Goal: Task Accomplishment & Management: Use online tool/utility

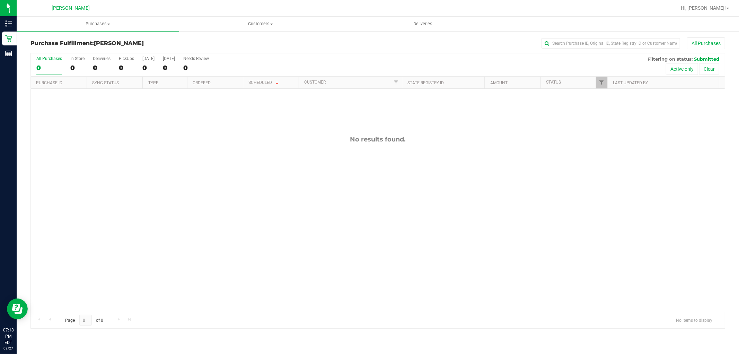
click at [69, 159] on div "No results found." at bounding box center [378, 223] width 694 height 269
click at [107, 24] on span "Purchases" at bounding box center [98, 24] width 162 height 6
click at [105, 44] on li "Summary of purchases" at bounding box center [98, 42] width 162 height 8
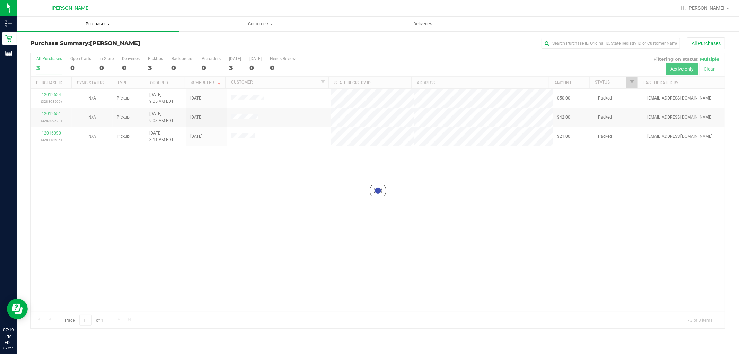
click at [107, 21] on span "Purchases" at bounding box center [98, 24] width 162 height 6
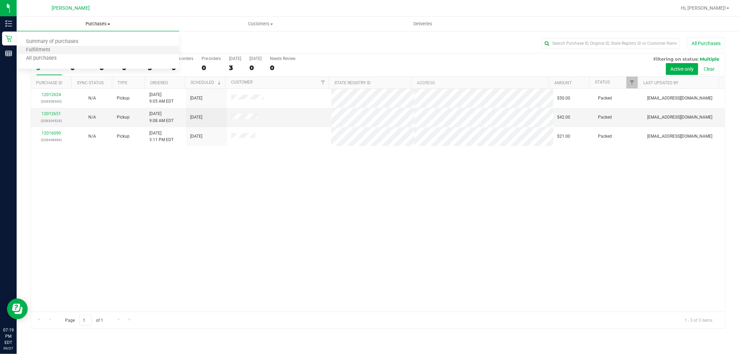
click at [96, 50] on li "Fulfillment" at bounding box center [98, 50] width 162 height 8
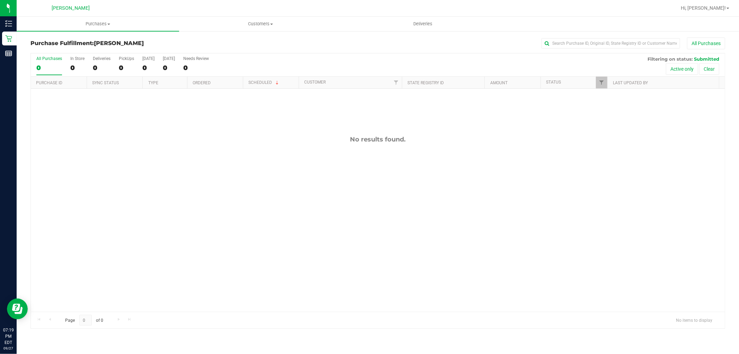
click at [248, 226] on div "No results found." at bounding box center [378, 223] width 694 height 269
click at [196, 217] on div "No results found." at bounding box center [378, 223] width 694 height 269
click at [240, 143] on div "No results found." at bounding box center [378, 223] width 694 height 269
click at [210, 173] on div "No results found." at bounding box center [378, 223] width 694 height 269
click at [103, 25] on span "Purchases" at bounding box center [98, 24] width 162 height 6
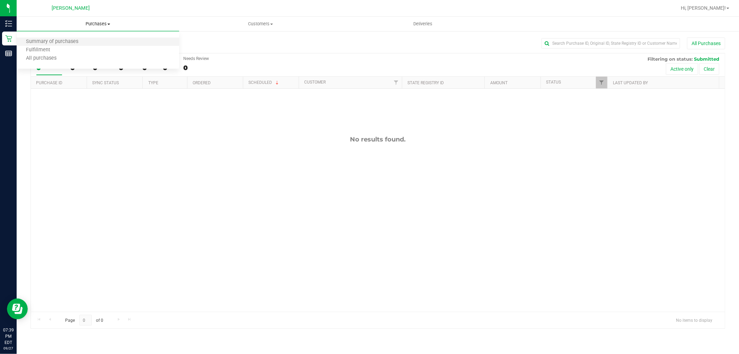
click at [94, 42] on li "Summary of purchases" at bounding box center [98, 42] width 162 height 8
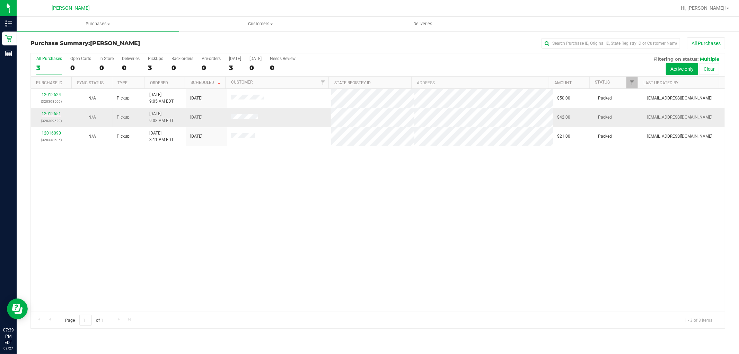
click at [49, 111] on link "12012651" at bounding box center [51, 113] width 19 height 5
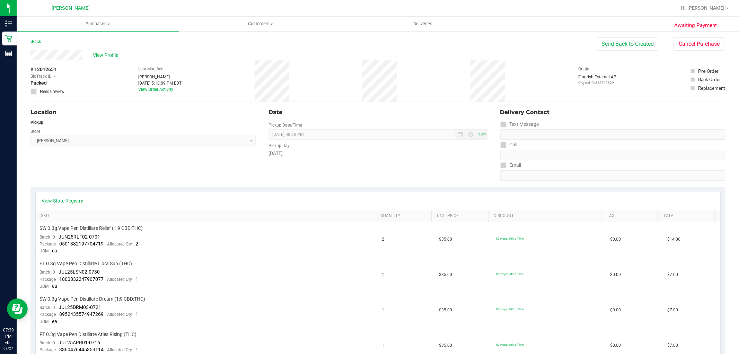
click at [35, 43] on link "Back" at bounding box center [35, 41] width 10 height 5
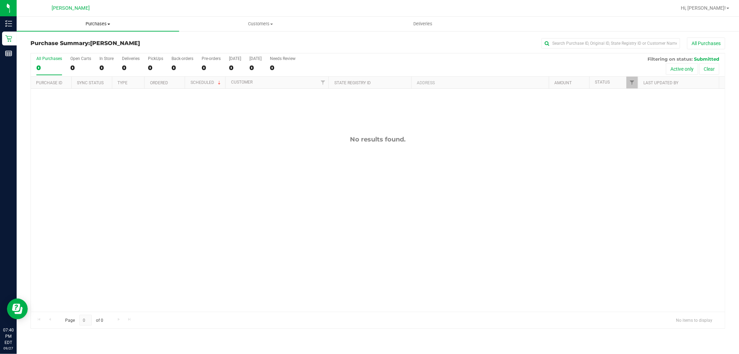
click at [96, 24] on span "Purchases" at bounding box center [98, 24] width 162 height 6
click at [93, 39] on li "Summary of purchases" at bounding box center [98, 42] width 162 height 8
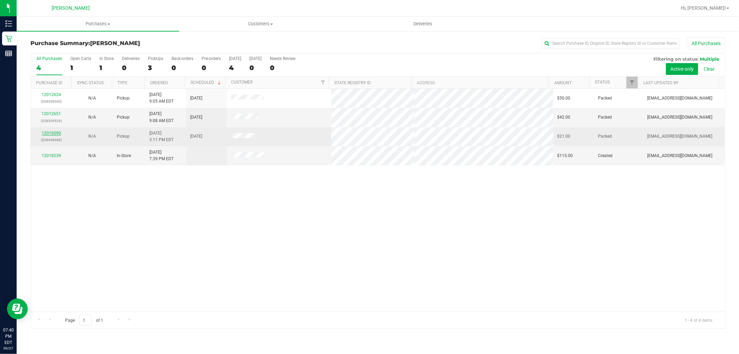
click at [57, 134] on link "12016090" at bounding box center [51, 133] width 19 height 5
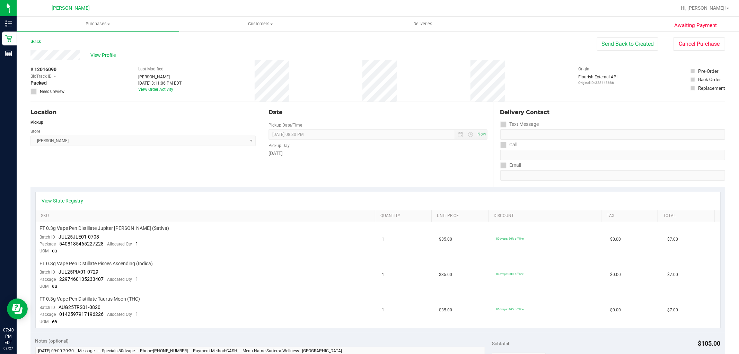
click at [30, 40] on icon at bounding box center [30, 41] width 1 height 4
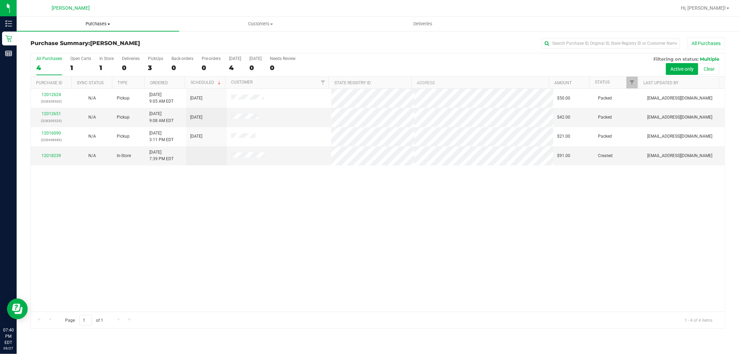
click at [118, 26] on span "Purchases" at bounding box center [98, 24] width 162 height 6
click at [68, 45] on li "Summary of purchases" at bounding box center [98, 42] width 162 height 8
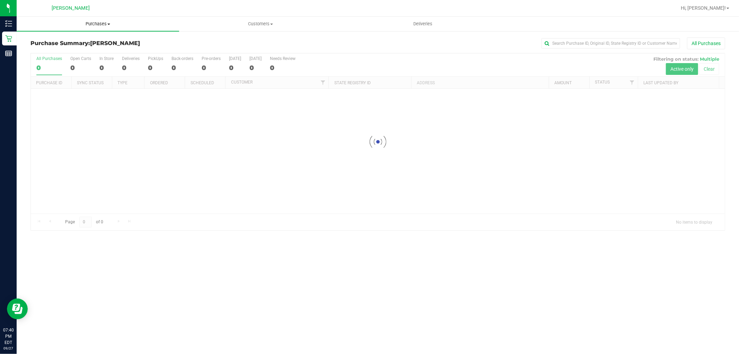
click at [81, 26] on span "Purchases" at bounding box center [98, 24] width 162 height 6
click at [71, 51] on li "Fulfillment" at bounding box center [98, 50] width 162 height 8
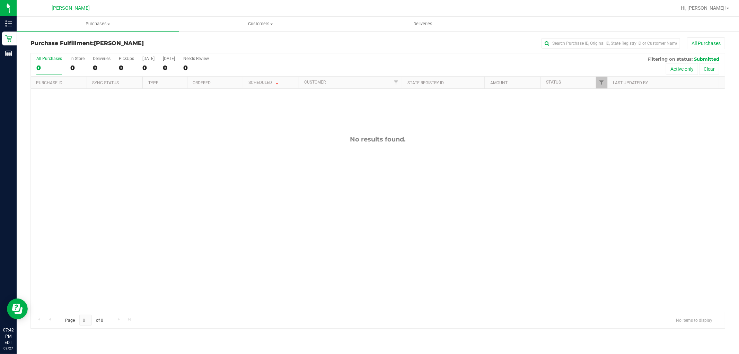
click at [248, 212] on div "No results found." at bounding box center [378, 223] width 694 height 269
click at [295, 25] on span "Customers" at bounding box center [260, 24] width 162 height 6
click at [276, 132] on div "No results found." at bounding box center [378, 223] width 694 height 269
click at [71, 281] on div "No results found." at bounding box center [378, 223] width 694 height 269
click at [109, 18] on uib-tab-heading "Purchases Summary of purchases Fulfillment All purchases" at bounding box center [98, 24] width 162 height 14
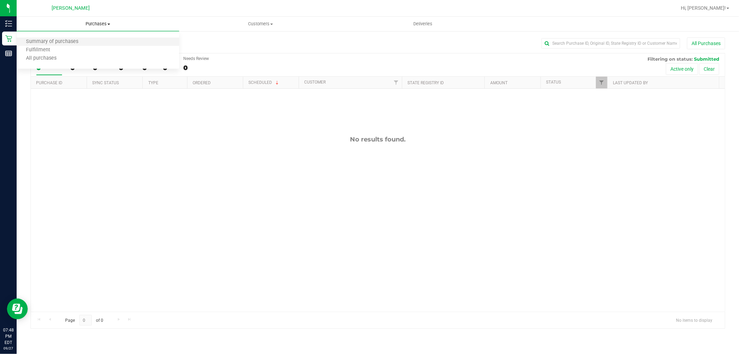
click at [103, 41] on li "Summary of purchases" at bounding box center [98, 42] width 162 height 8
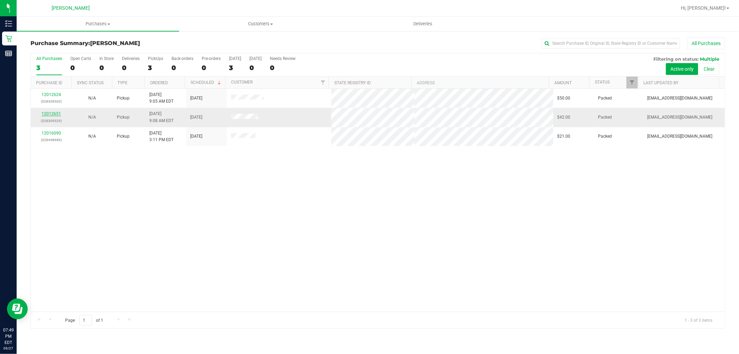
click at [55, 115] on link "12012651" at bounding box center [51, 113] width 19 height 5
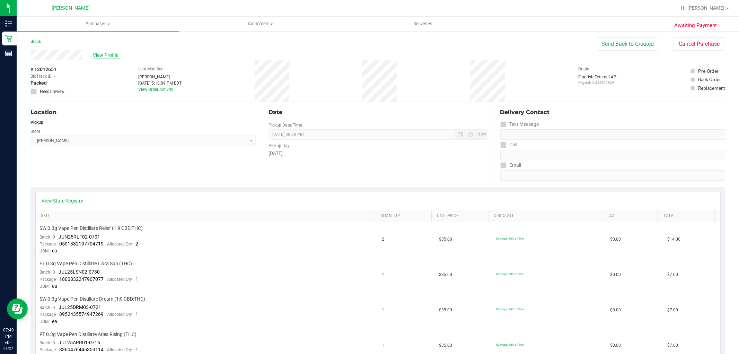
click at [106, 53] on span "View Profile" at bounding box center [107, 55] width 28 height 7
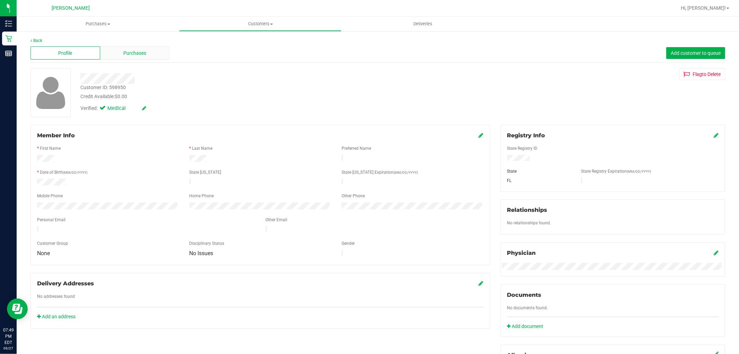
click at [151, 53] on div "Purchases" at bounding box center [135, 52] width 70 height 13
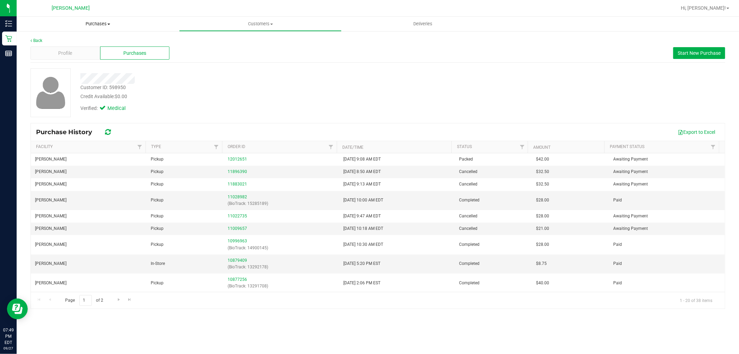
click at [92, 28] on uib-tab-heading "Purchases Summary of purchases Fulfillment All purchases" at bounding box center [98, 24] width 162 height 15
click at [94, 47] on li "Fulfillment" at bounding box center [98, 50] width 162 height 8
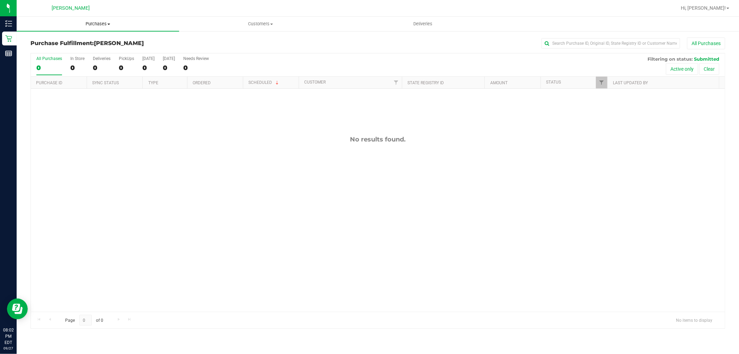
click at [108, 27] on uib-tab-heading "Purchases Summary of purchases Fulfillment All purchases" at bounding box center [98, 24] width 162 height 15
click at [92, 43] on li "Summary of purchases" at bounding box center [98, 42] width 162 height 8
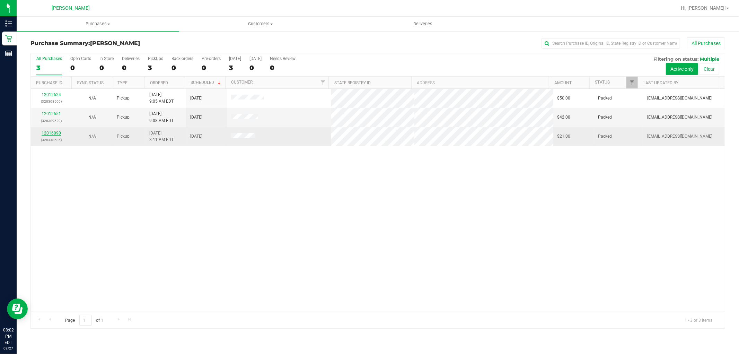
click at [60, 132] on link "12016090" at bounding box center [51, 133] width 19 height 5
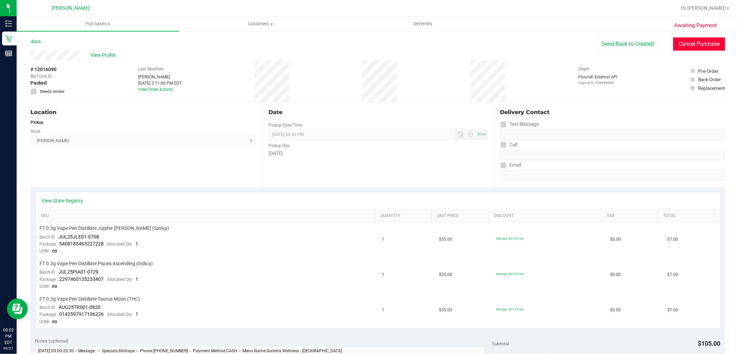
click at [691, 47] on button "Cancel Purchase" at bounding box center [699, 43] width 52 height 13
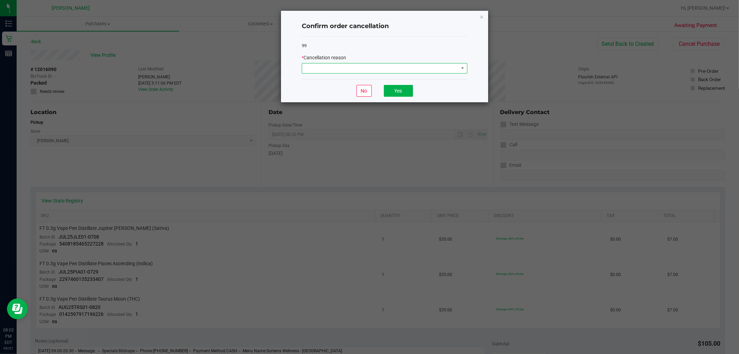
click at [408, 71] on span at bounding box center [380, 68] width 156 height 10
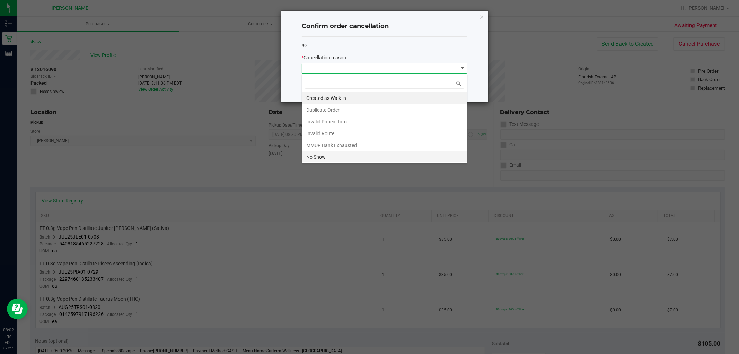
scroll to position [10, 165]
click at [321, 158] on li "No Show" at bounding box center [384, 157] width 165 height 12
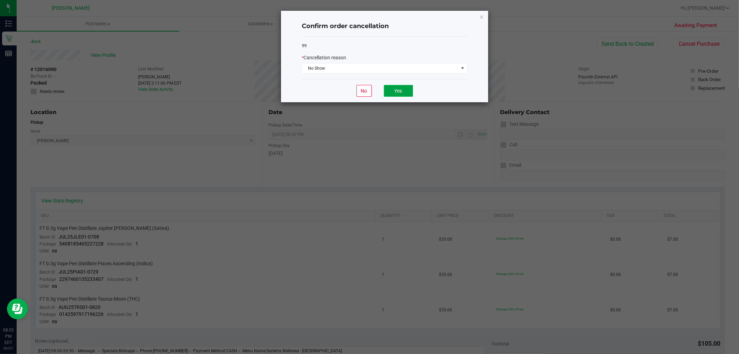
click at [393, 87] on button "Yes" at bounding box center [398, 91] width 29 height 12
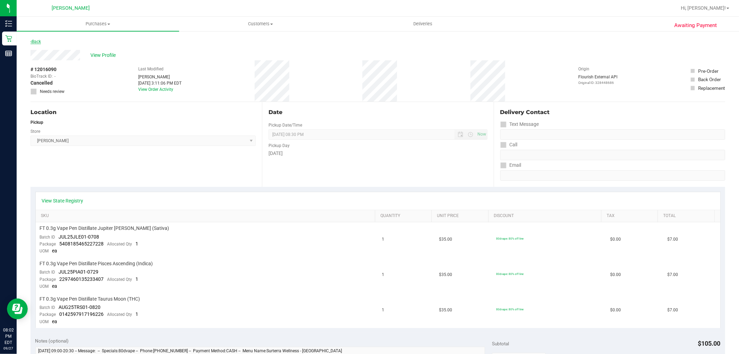
click at [34, 42] on link "Back" at bounding box center [35, 41] width 10 height 5
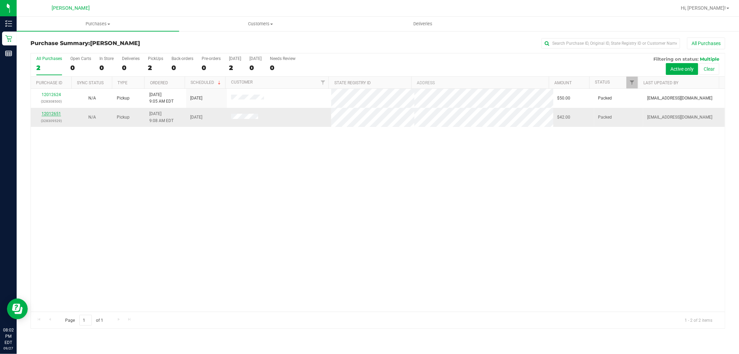
click at [51, 115] on link "12012651" at bounding box center [51, 113] width 19 height 5
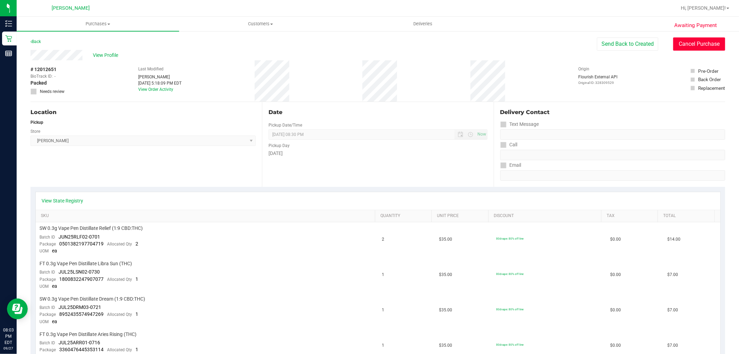
click at [698, 44] on button "Cancel Purchase" at bounding box center [699, 43] width 52 height 13
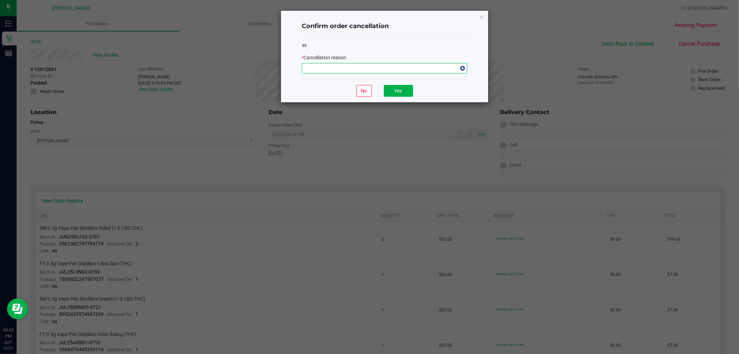
click at [450, 70] on span "NO DATA FOUND" at bounding box center [380, 68] width 156 height 10
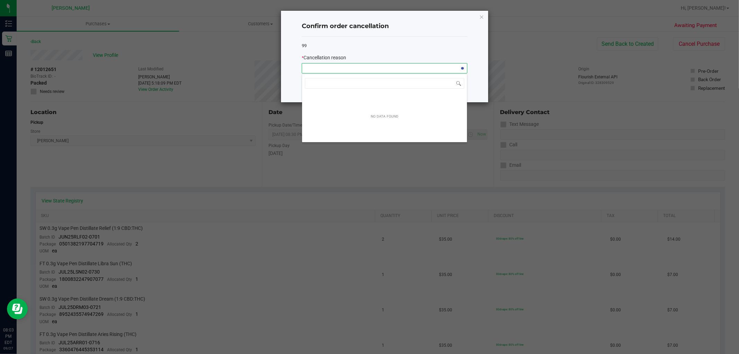
scroll to position [10, 165]
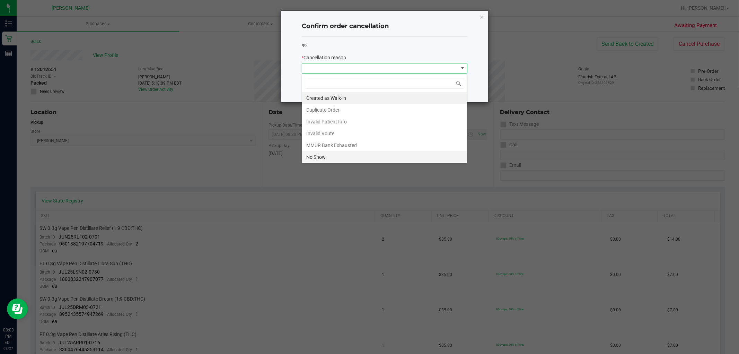
click at [337, 155] on li "No Show" at bounding box center [384, 157] width 165 height 12
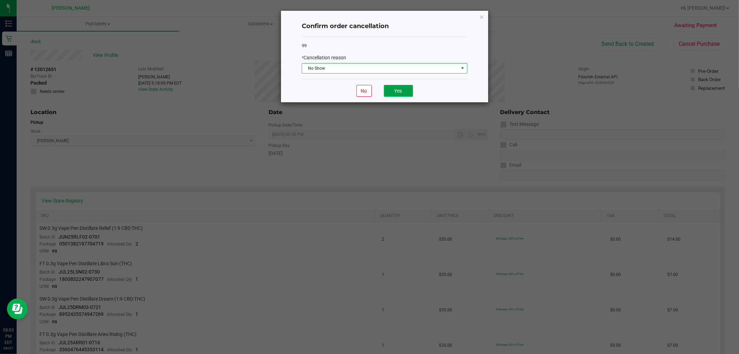
click at [405, 91] on button "Yes" at bounding box center [398, 91] width 29 height 12
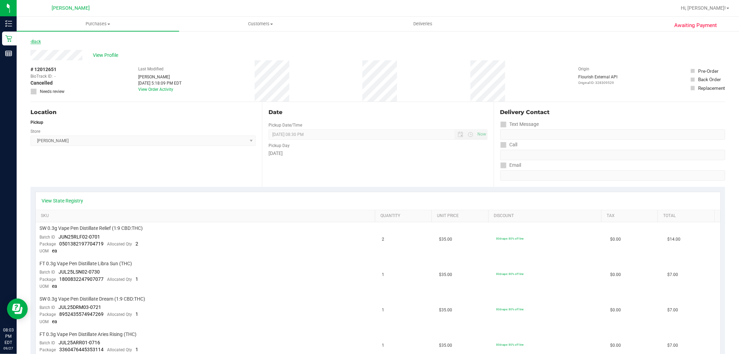
click at [36, 40] on link "Back" at bounding box center [35, 41] width 10 height 5
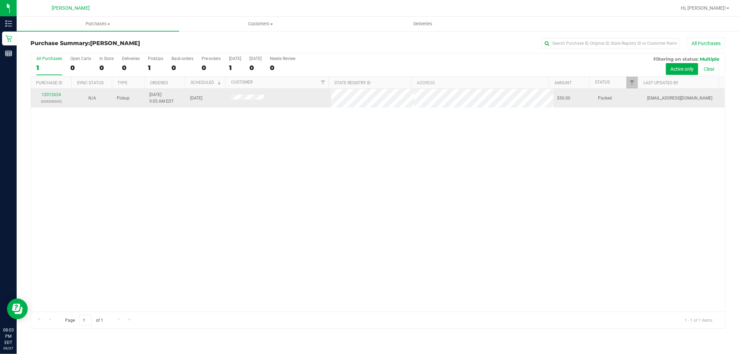
click at [55, 97] on div "12012624 (328308500)" at bounding box center [51, 97] width 33 height 13
click at [54, 93] on link "12012624" at bounding box center [51, 94] width 19 height 5
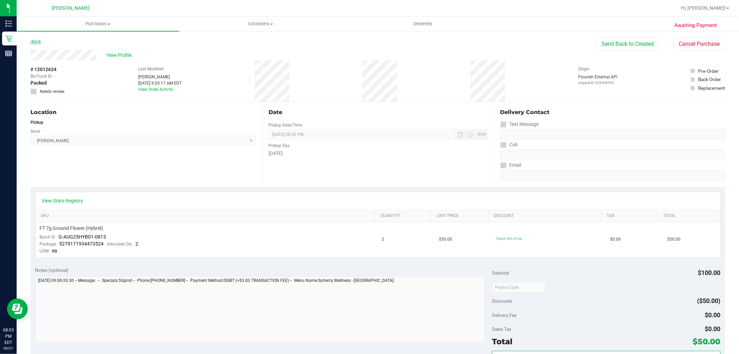
click at [33, 43] on link "Back" at bounding box center [35, 41] width 10 height 5
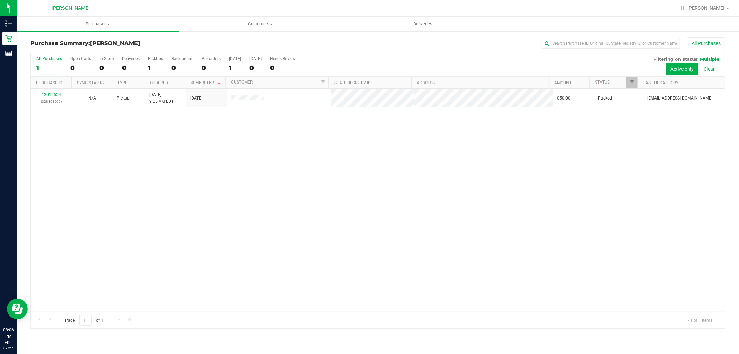
click at [56, 213] on div "12012624 (328308500) N/A Pickup 9/27/2025 9:05 AM EDT 9/27/2025 $50.00 Packed j…" at bounding box center [378, 200] width 694 height 223
click at [56, 162] on div "12012624 (328308500) N/A Pickup 9/27/2025 9:05 AM EDT 9/27/2025 $50.00 Packed j…" at bounding box center [378, 200] width 694 height 223
click at [216, 144] on div "12012624 (328308500) N/A Pickup 9/27/2025 9:05 AM EDT 9/27/2025 $50.00 Packed j…" at bounding box center [378, 200] width 694 height 223
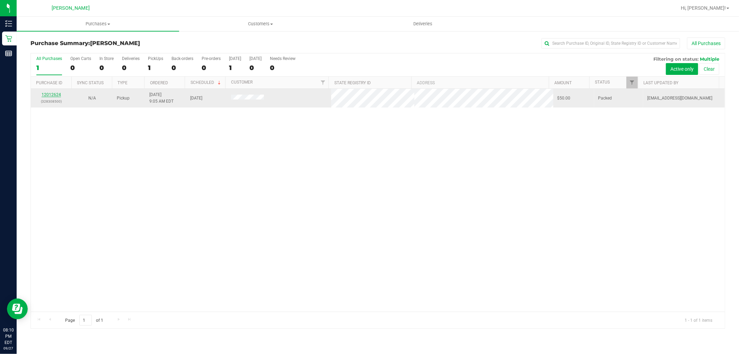
click at [56, 94] on link "12012624" at bounding box center [51, 94] width 19 height 5
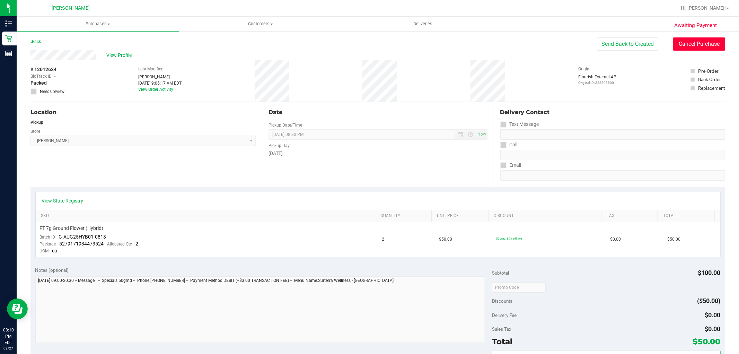
click at [684, 43] on button "Cancel Purchase" at bounding box center [699, 43] width 52 height 13
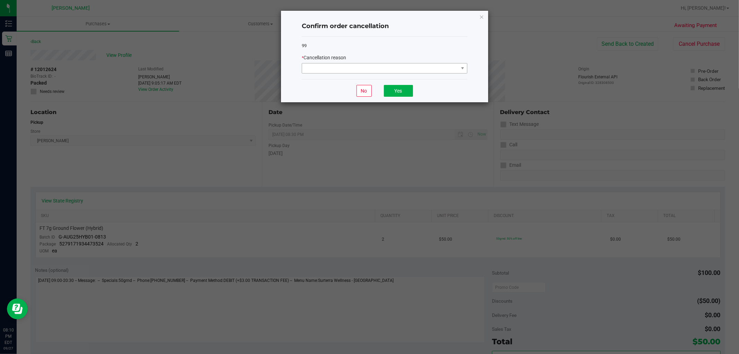
click at [392, 73] on div "99 * Cancellation reason" at bounding box center [385, 58] width 166 height 43
click at [391, 69] on span at bounding box center [380, 68] width 156 height 10
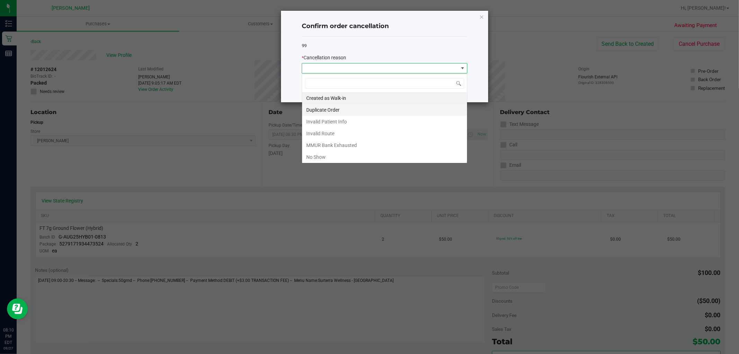
scroll to position [10, 165]
click at [353, 158] on li "No Show" at bounding box center [384, 157] width 165 height 12
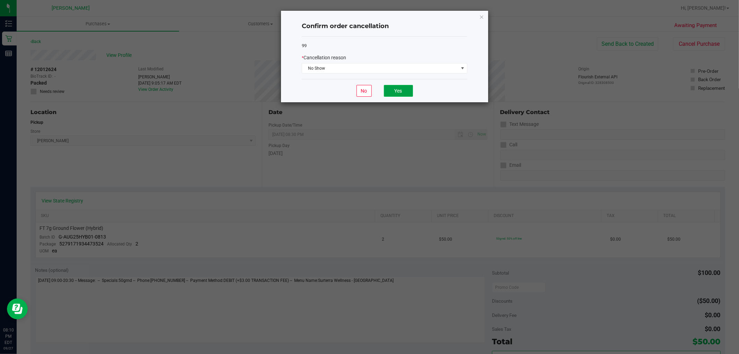
click at [388, 92] on button "Yes" at bounding box center [398, 91] width 29 height 12
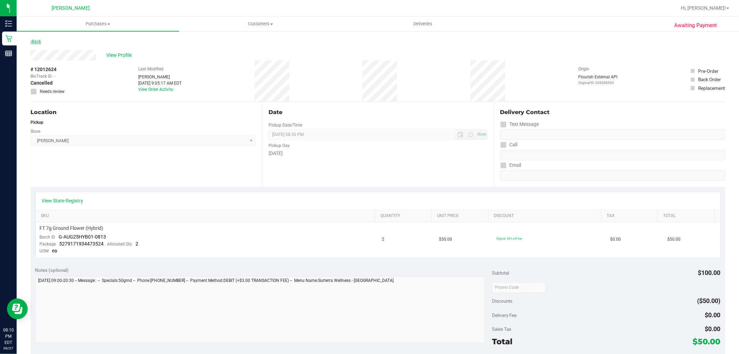
click at [39, 41] on link "Back" at bounding box center [35, 41] width 10 height 5
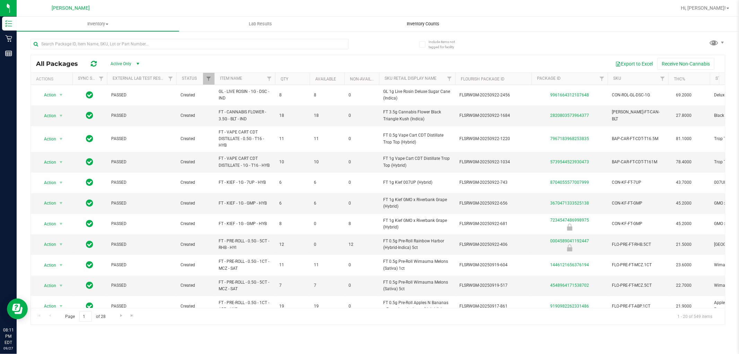
click at [416, 25] on span "Inventory Counts" at bounding box center [422, 24] width 51 height 6
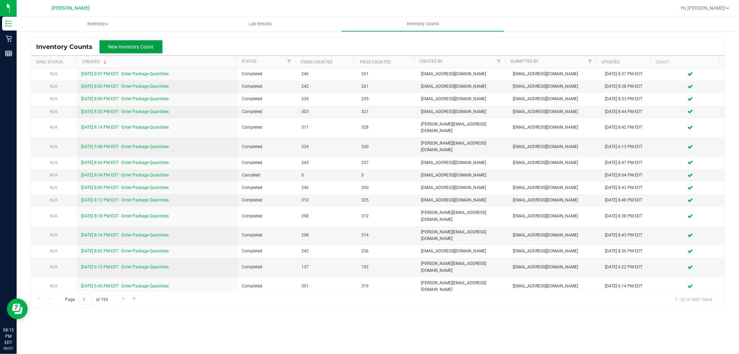
click at [120, 41] on button "New Inventory Count" at bounding box center [130, 46] width 63 height 13
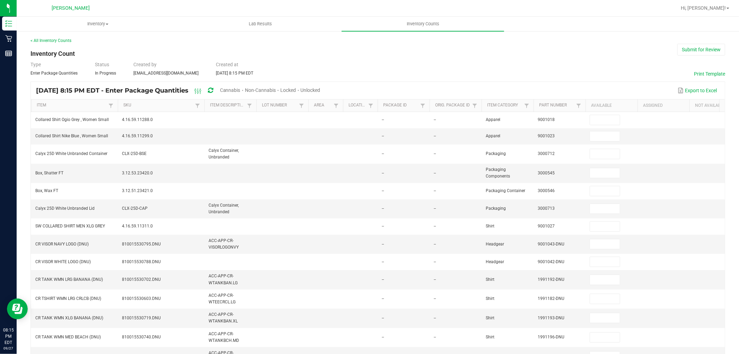
click at [245, 85] on div "Cannabis" at bounding box center [232, 90] width 25 height 13
click at [240, 89] on span "Cannabis" at bounding box center [230, 90] width 20 height 6
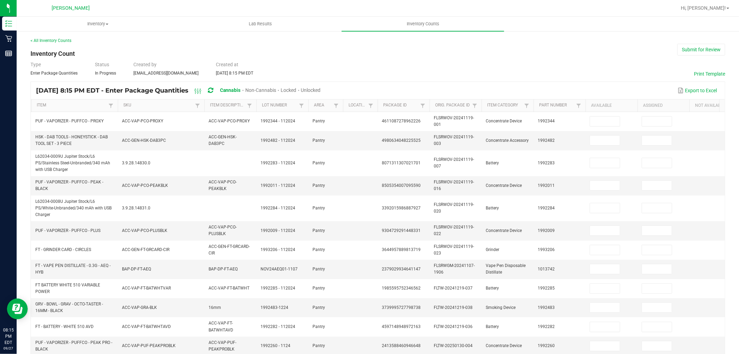
click at [321, 87] on span "Unlocked" at bounding box center [311, 90] width 20 height 6
click at [133, 107] on link "SKU" at bounding box center [158, 105] width 70 height 6
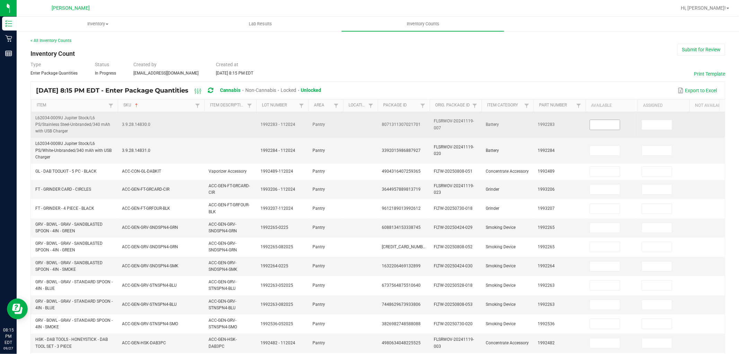
click at [603, 125] on input at bounding box center [605, 125] width 30 height 10
type input "0"
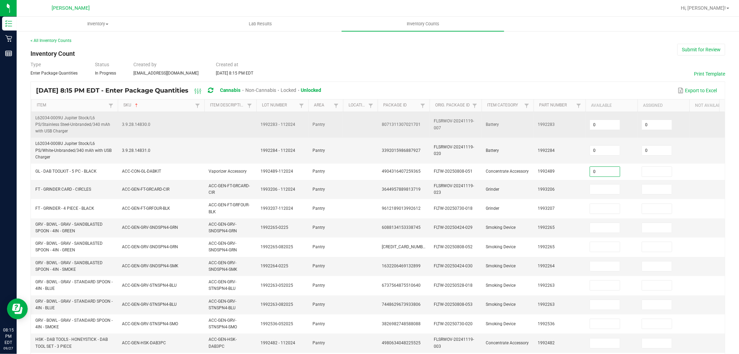
type input "0"
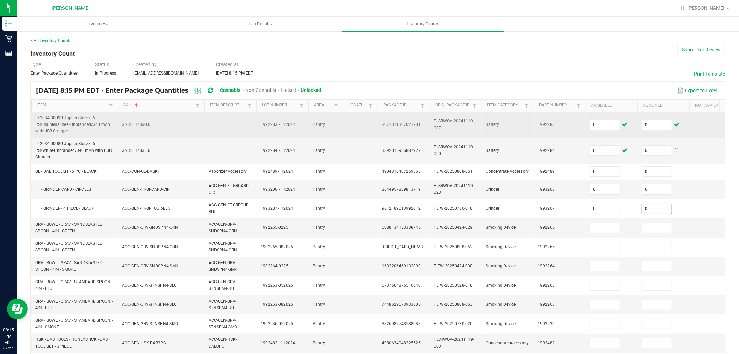
type input "0"
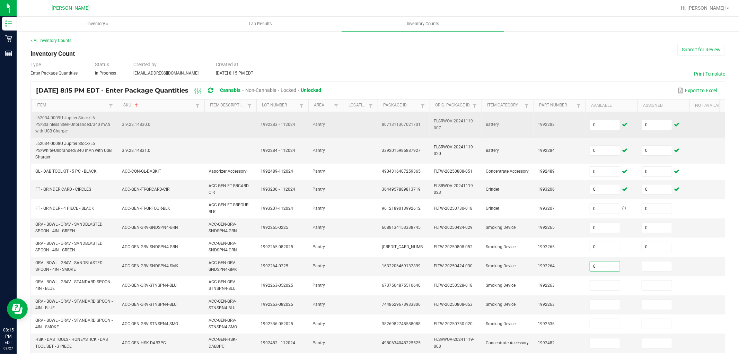
type input "0"
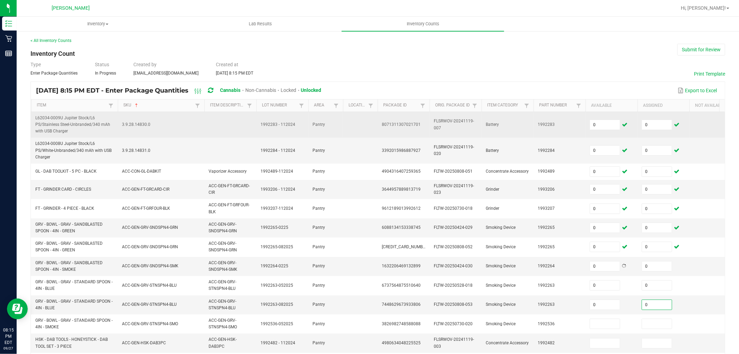
type input "0"
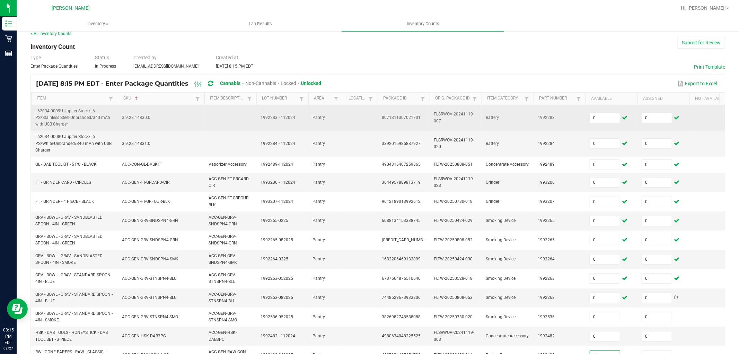
type input "0"
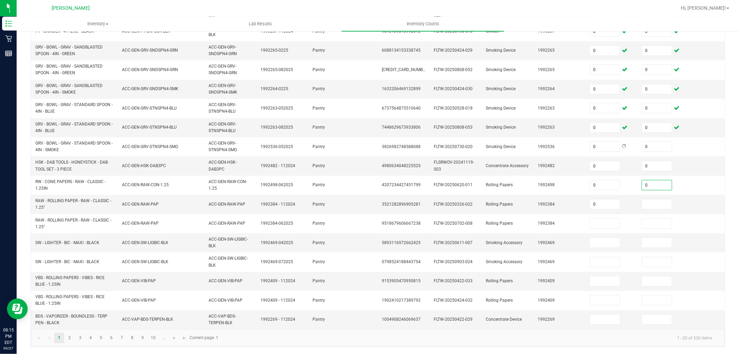
type input "0"
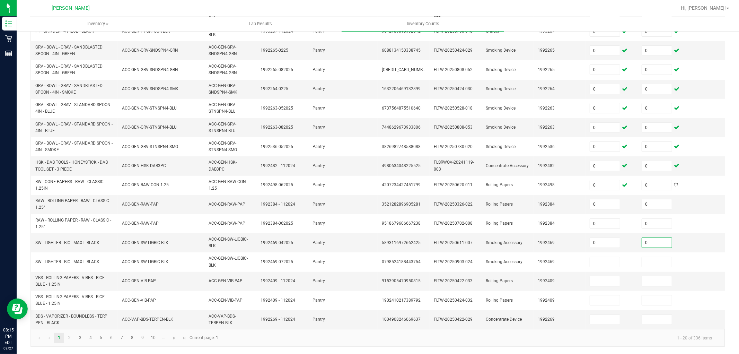
type input "0"
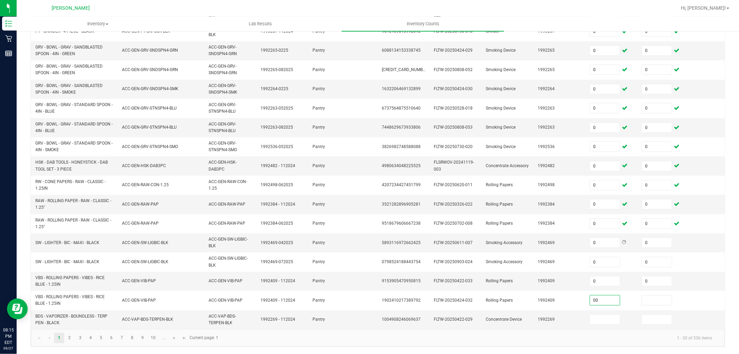
type input "0"
click at [70, 342] on link "2" at bounding box center [69, 337] width 10 height 10
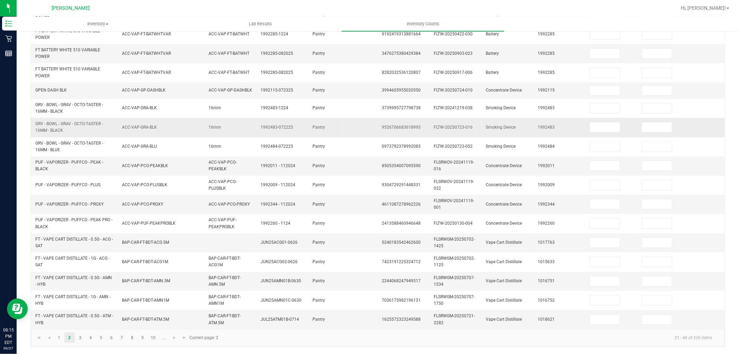
scroll to position [164, 0]
click at [604, 48] on input at bounding box center [605, 53] width 30 height 10
type input "0"
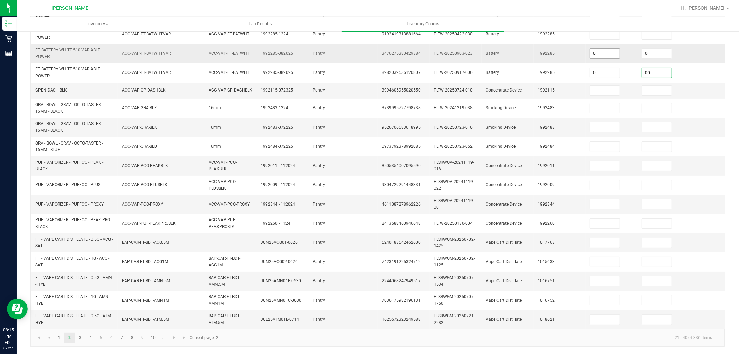
type input "0"
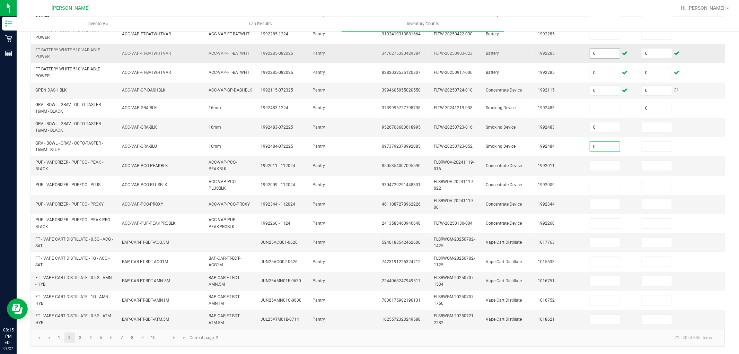
type input "0"
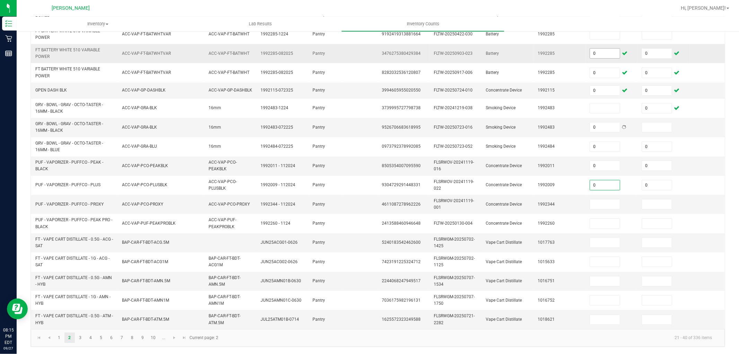
type input "0"
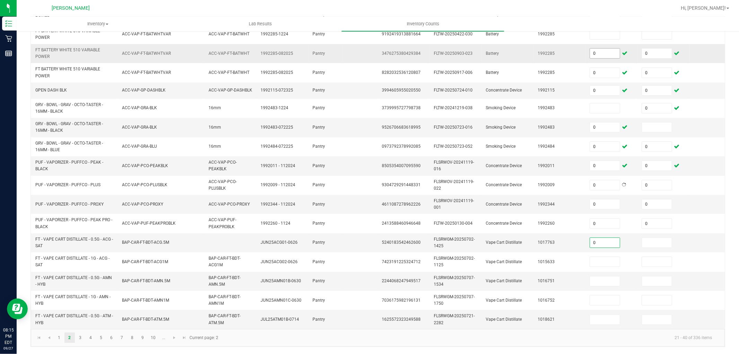
type input "0"
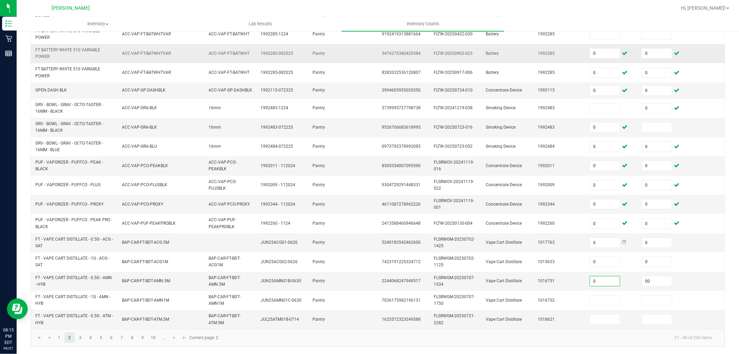
type input "0"
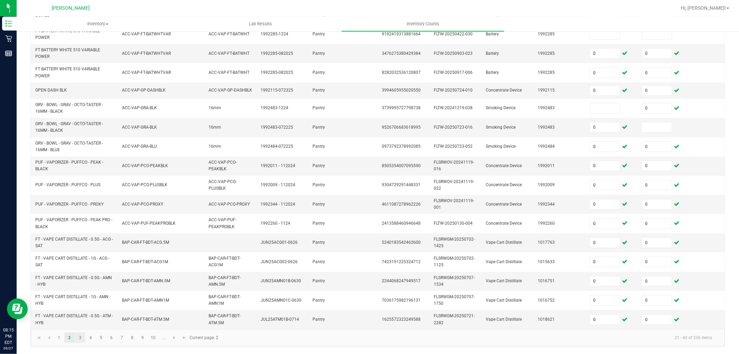
click at [80, 342] on link "3" at bounding box center [80, 337] width 10 height 10
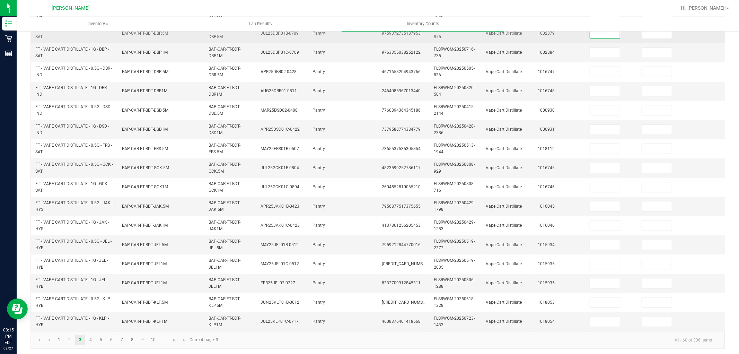
click at [592, 34] on input at bounding box center [605, 34] width 30 height 10
type input "0"
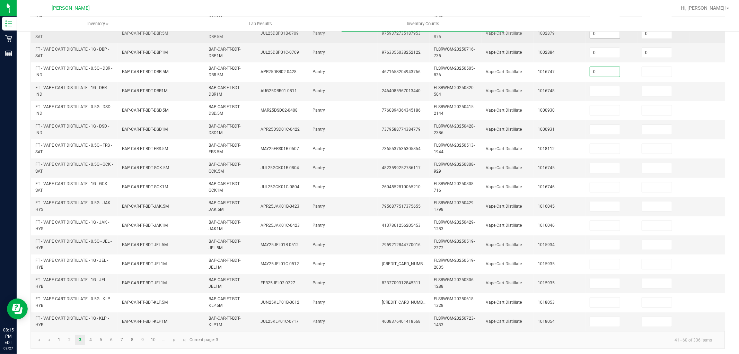
type input "0"
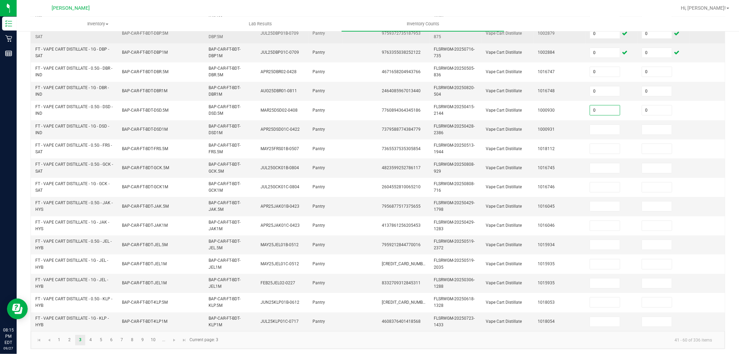
type input "0"
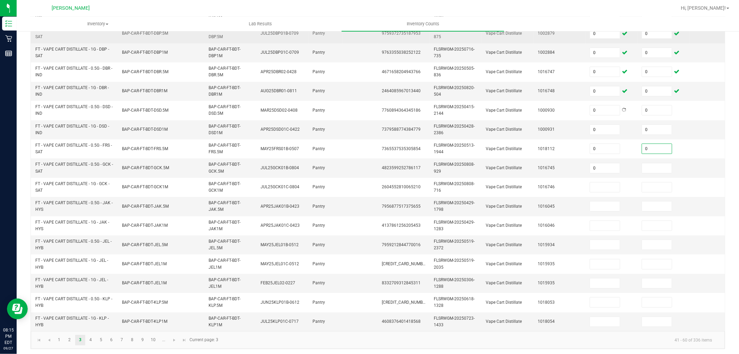
type input "0"
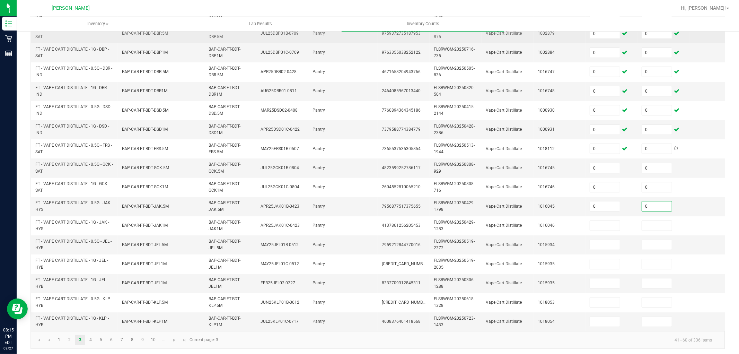
type input "0"
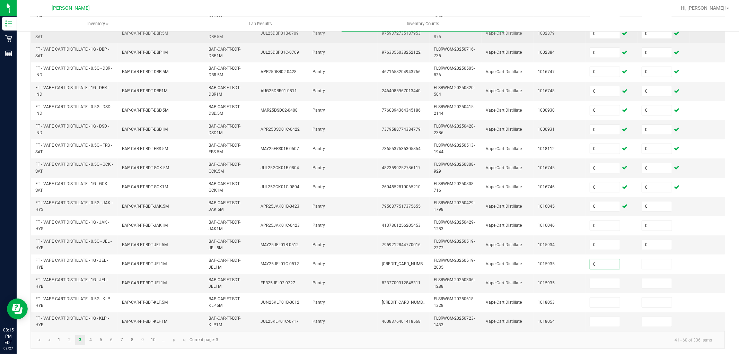
type input "0"
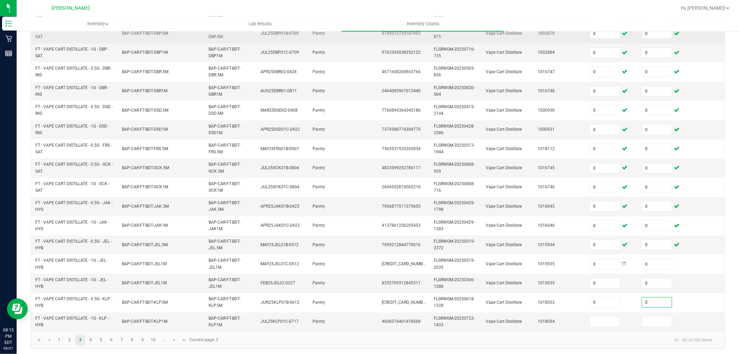
type input "0"
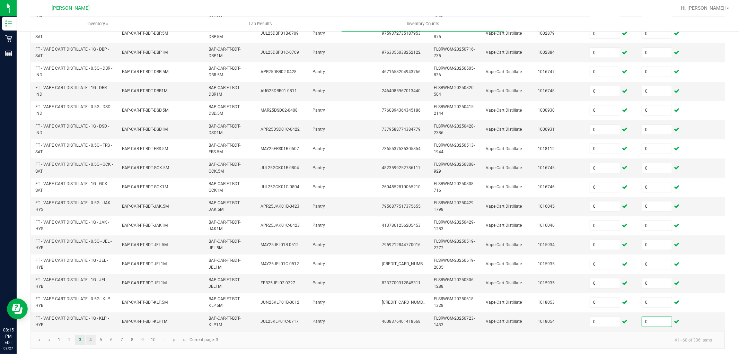
type input "0"
click at [92, 345] on link "4" at bounding box center [91, 339] width 10 height 10
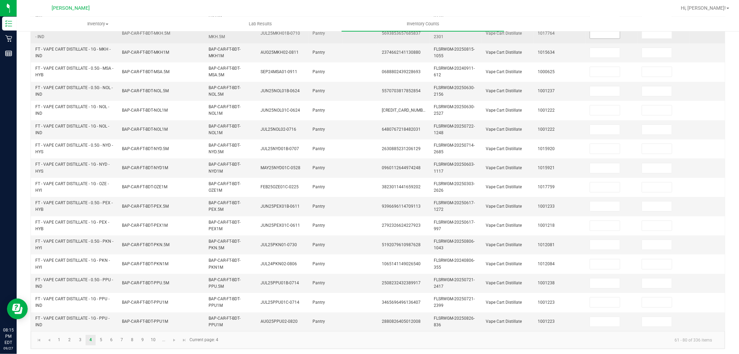
click at [607, 33] on input at bounding box center [605, 34] width 30 height 10
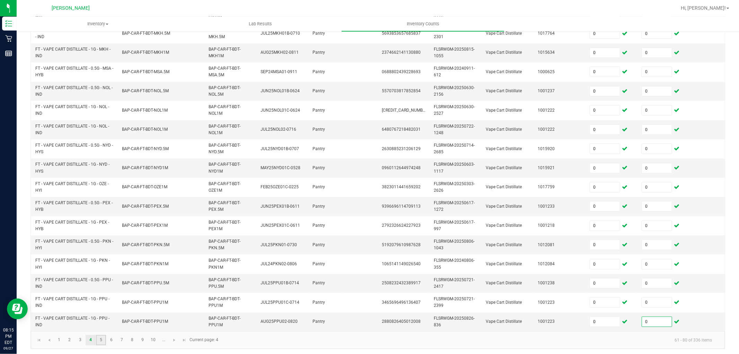
click at [102, 341] on link "5" at bounding box center [101, 339] width 10 height 10
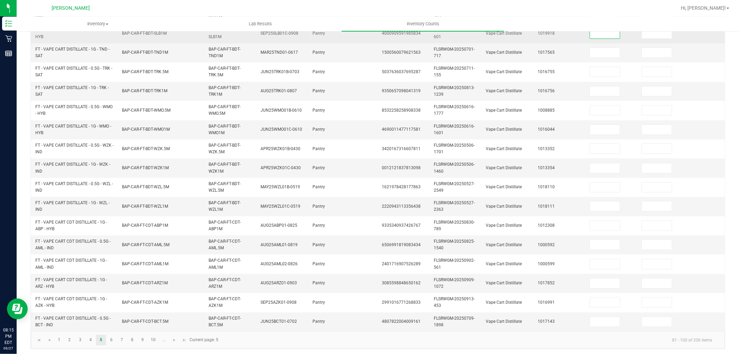
click at [597, 35] on input at bounding box center [605, 34] width 30 height 10
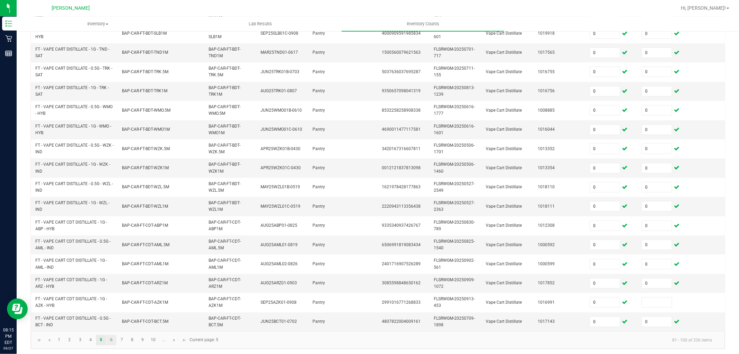
click at [112, 345] on link "6" at bounding box center [111, 339] width 10 height 10
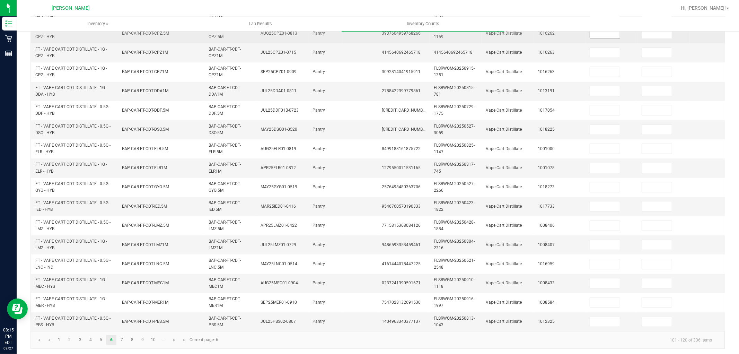
click at [615, 35] on input at bounding box center [605, 34] width 30 height 10
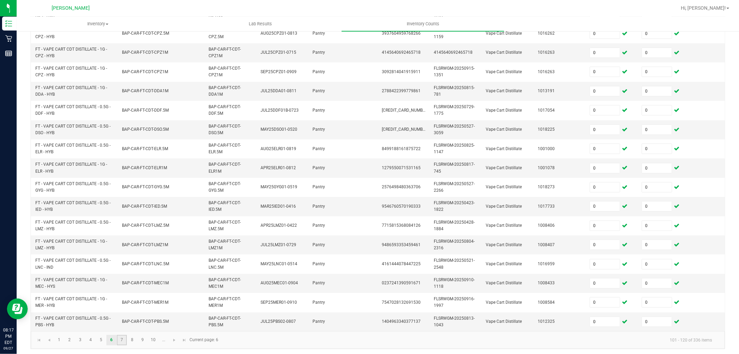
click at [122, 345] on link "7" at bounding box center [122, 339] width 10 height 10
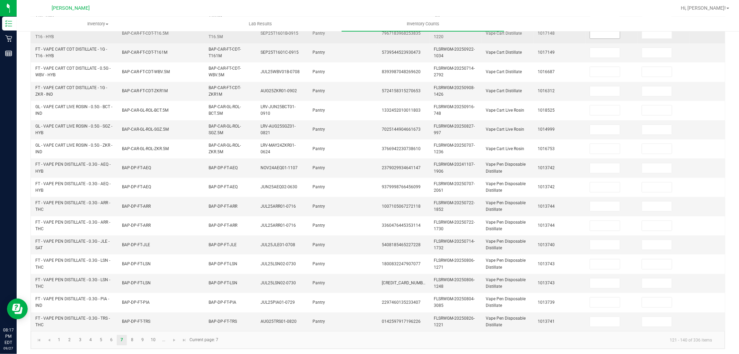
click at [599, 33] on input at bounding box center [605, 34] width 30 height 10
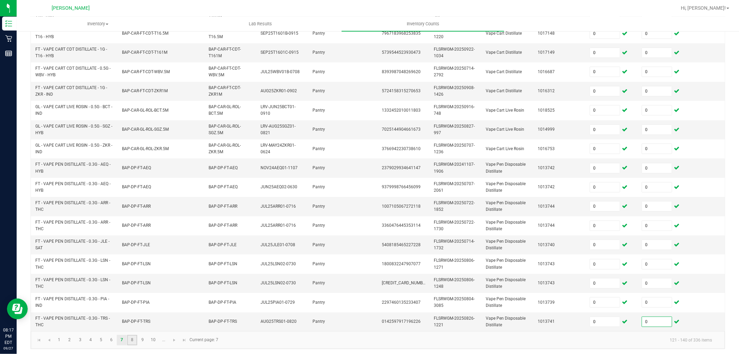
click at [135, 345] on link "8" at bounding box center [132, 339] width 10 height 10
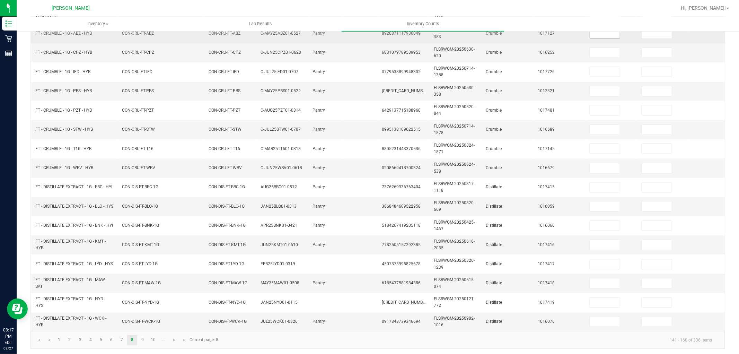
click at [610, 34] on input at bounding box center [605, 34] width 30 height 10
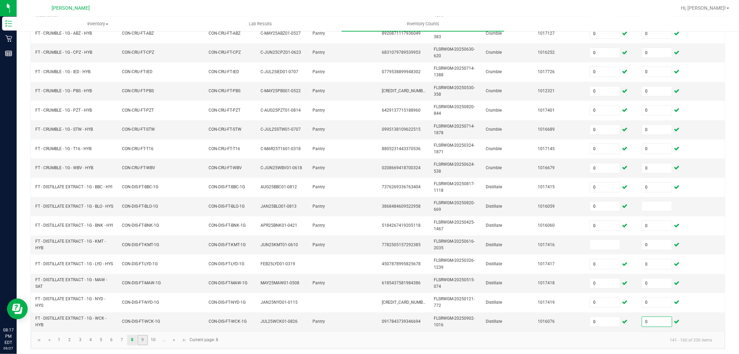
click at [140, 345] on link "9" at bounding box center [142, 339] width 10 height 10
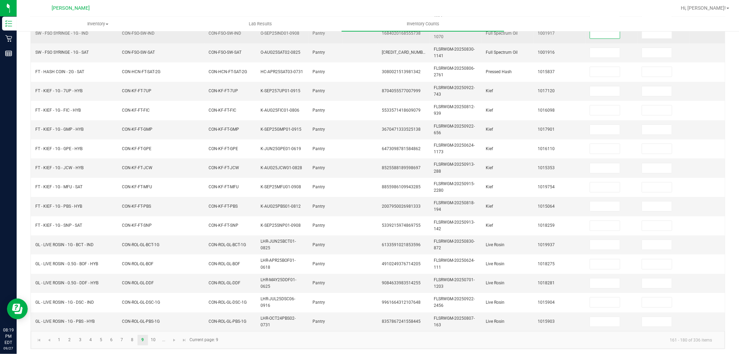
click at [600, 32] on input at bounding box center [605, 34] width 30 height 10
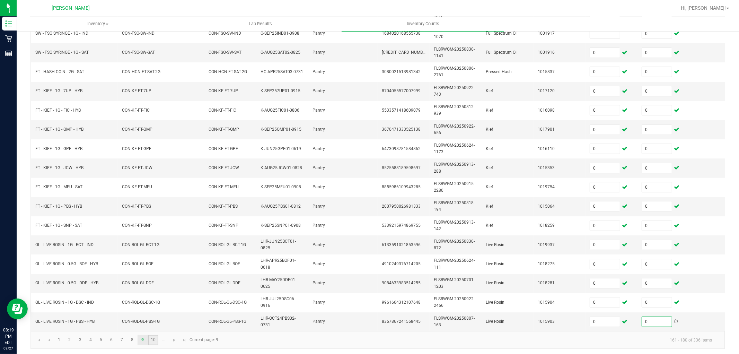
click at [152, 345] on link "10" at bounding box center [153, 339] width 10 height 10
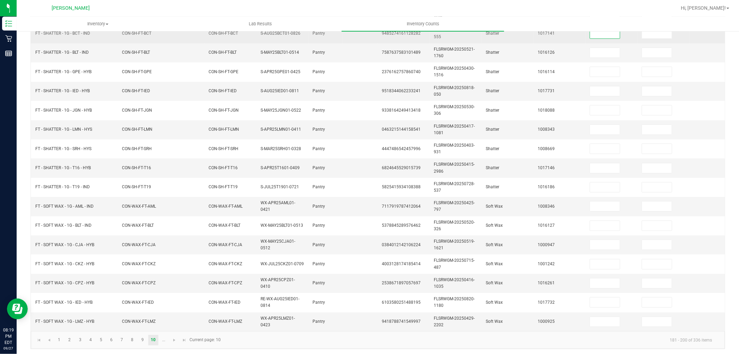
click at [610, 32] on input at bounding box center [605, 34] width 30 height 10
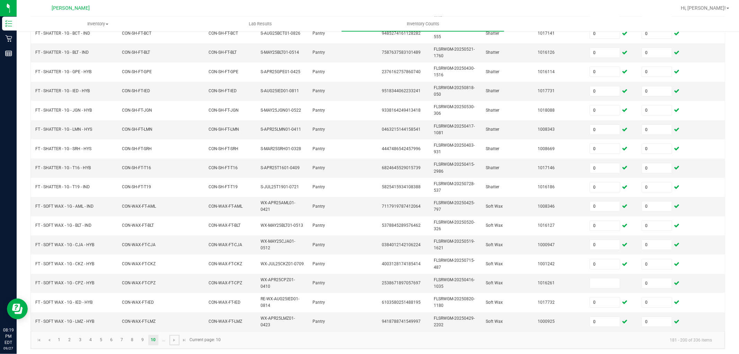
click at [174, 342] on span "Go to the next page" at bounding box center [174, 340] width 6 height 6
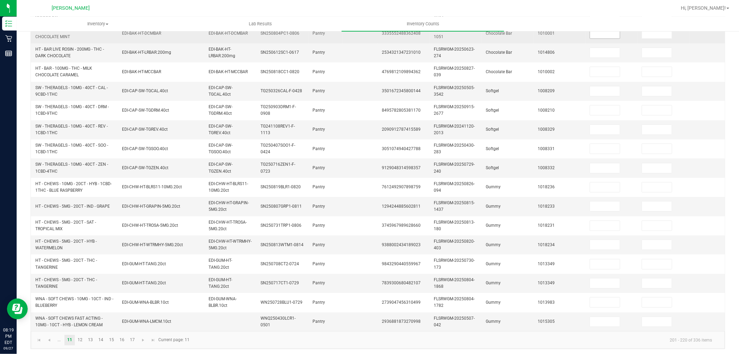
click at [607, 35] on input at bounding box center [605, 34] width 30 height 10
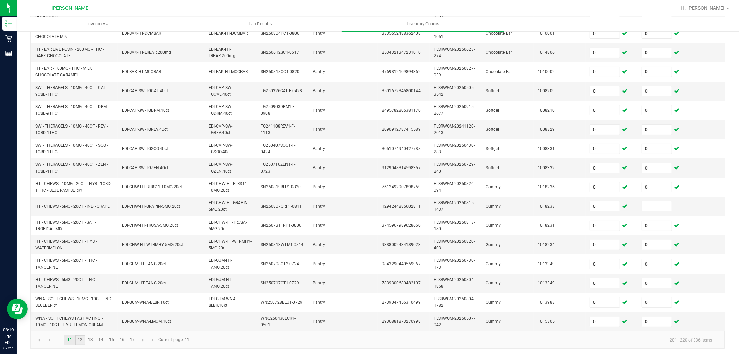
click at [78, 345] on link "12" at bounding box center [80, 339] width 10 height 10
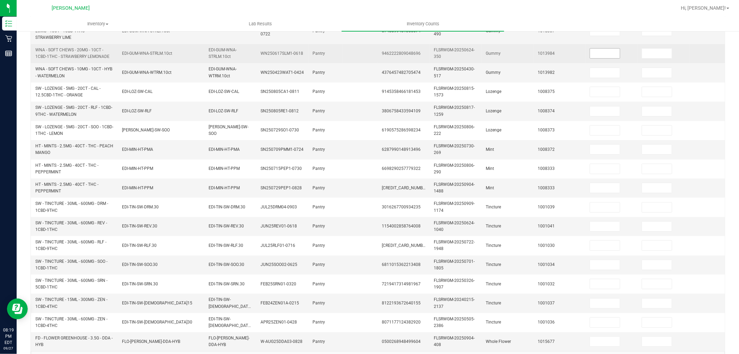
click at [611, 48] on input at bounding box center [605, 53] width 30 height 10
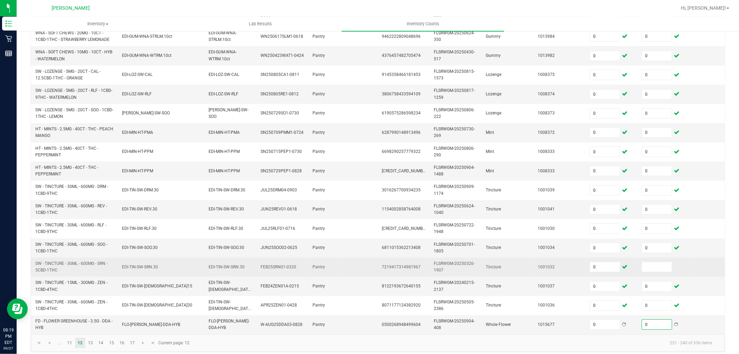
scroll to position [186, 0]
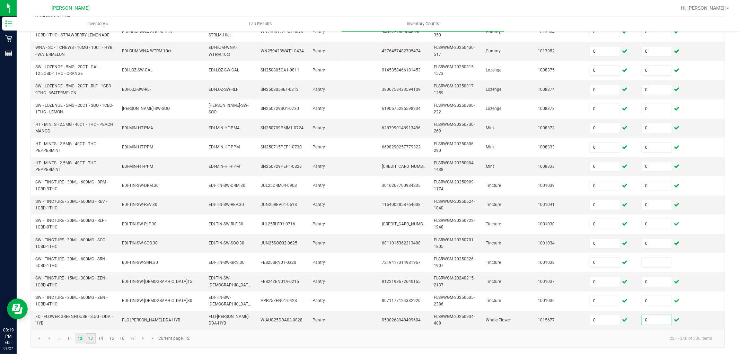
click at [93, 333] on link "13" at bounding box center [91, 338] width 10 height 10
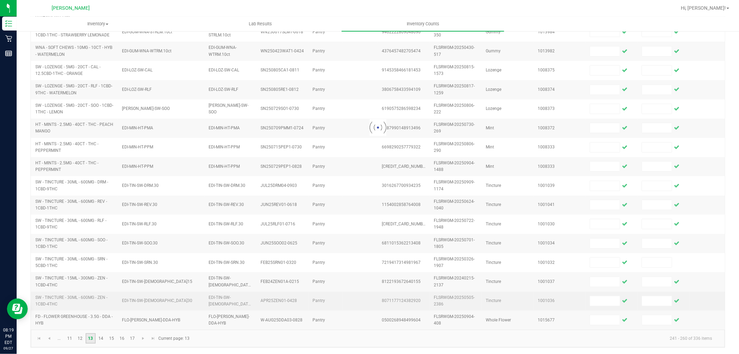
scroll to position [173, 0]
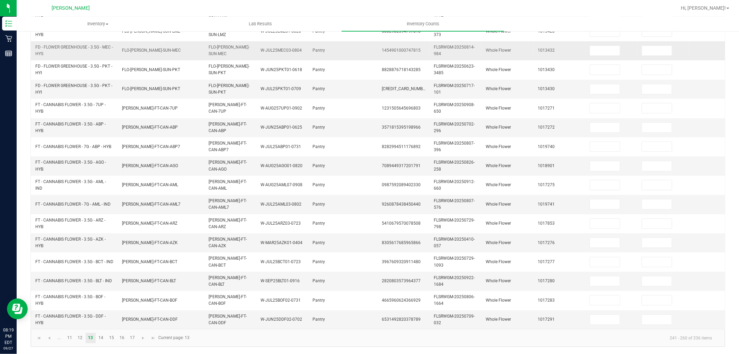
click at [606, 41] on td at bounding box center [611, 50] width 52 height 19
click at [606, 46] on input at bounding box center [605, 51] width 30 height 10
click at [101, 339] on link "14" at bounding box center [101, 337] width 10 height 10
click at [214, 19] on uib-tab-heading "Lab Results" at bounding box center [260, 24] width 162 height 14
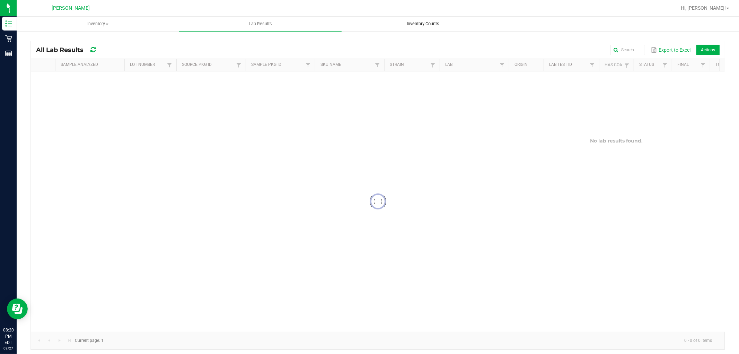
click at [424, 28] on uib-tab-heading "Inventory Counts" at bounding box center [423, 24] width 162 height 14
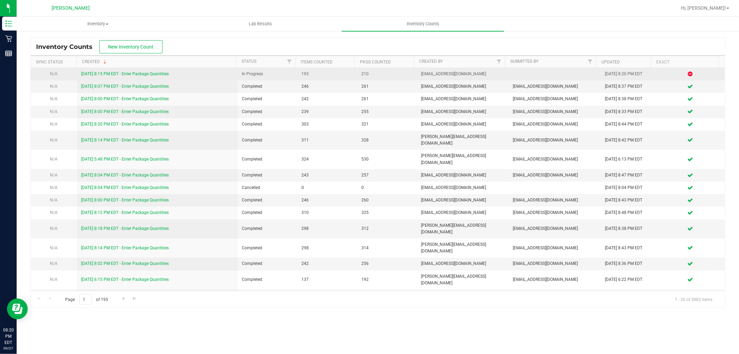
click at [134, 73] on link "[DATE] 8:15 PM EDT - Enter Package Quantities" at bounding box center [125, 73] width 88 height 5
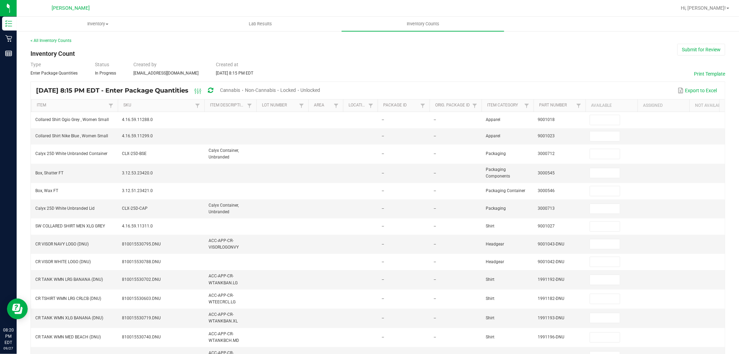
click at [240, 91] on span "Cannabis" at bounding box center [230, 90] width 20 height 6
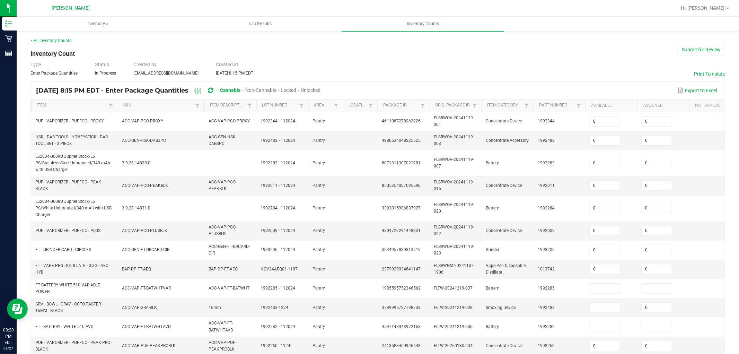
click at [321, 91] on span "Unlocked" at bounding box center [311, 90] width 20 height 6
click at [137, 106] on link "SKU" at bounding box center [158, 105] width 70 height 6
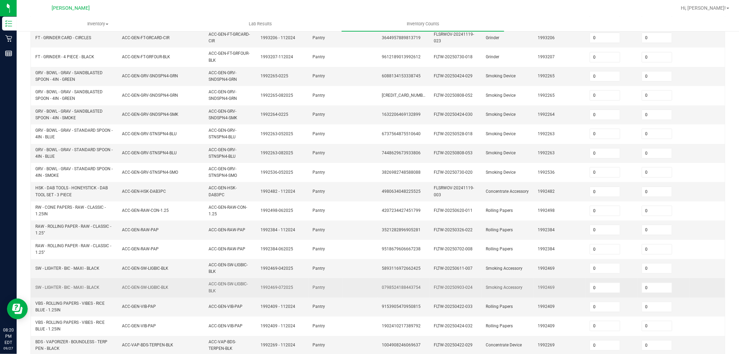
scroll to position [177, 0]
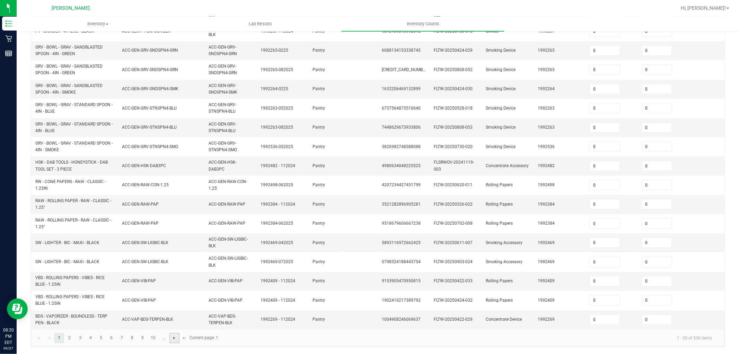
click at [175, 339] on span "Go to the next page" at bounding box center [174, 338] width 6 height 6
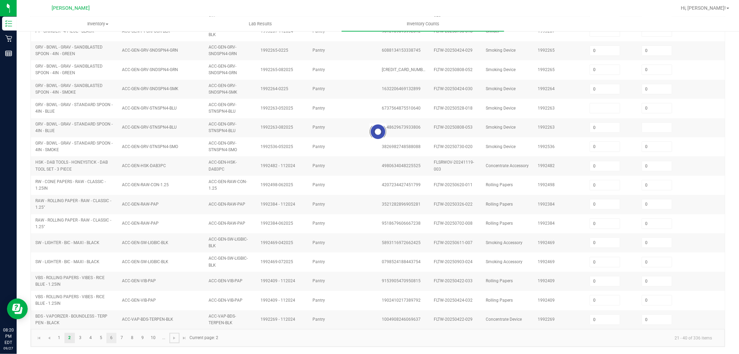
scroll to position [164, 0]
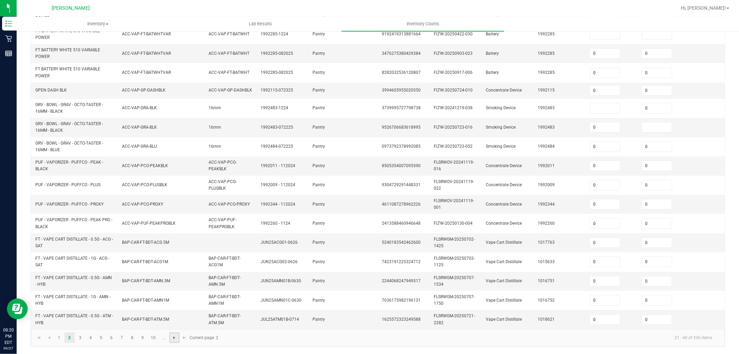
click at [173, 334] on span "Go to the next page" at bounding box center [174, 337] width 6 height 6
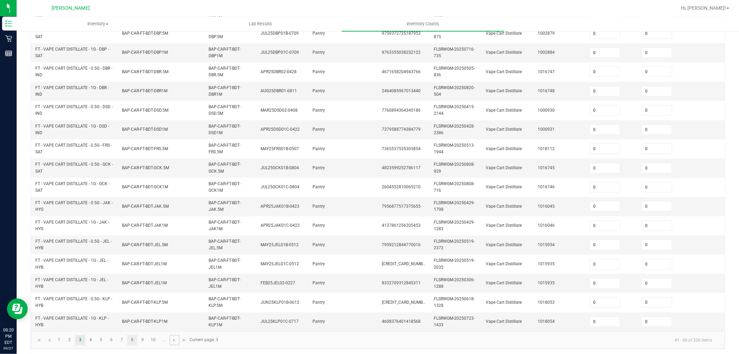
scroll to position [173, 0]
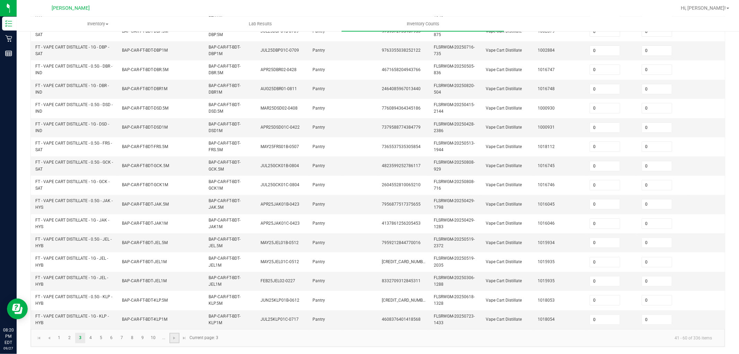
click at [177, 338] on link at bounding box center [174, 337] width 10 height 10
click at [177, 338] on span "Go to the next page" at bounding box center [174, 338] width 6 height 6
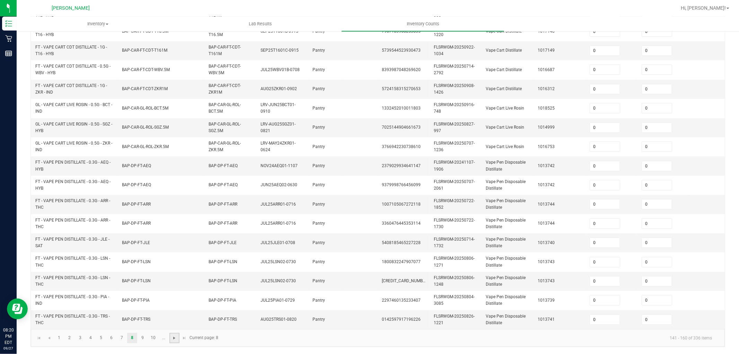
click at [177, 338] on span "Go to the next page" at bounding box center [174, 338] width 6 height 6
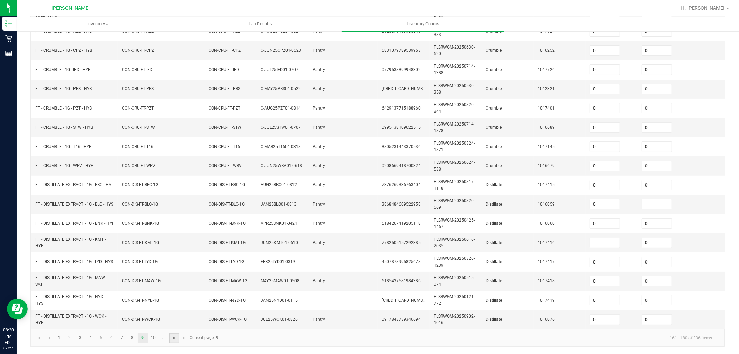
click at [177, 338] on span "Go to the next page" at bounding box center [174, 338] width 6 height 6
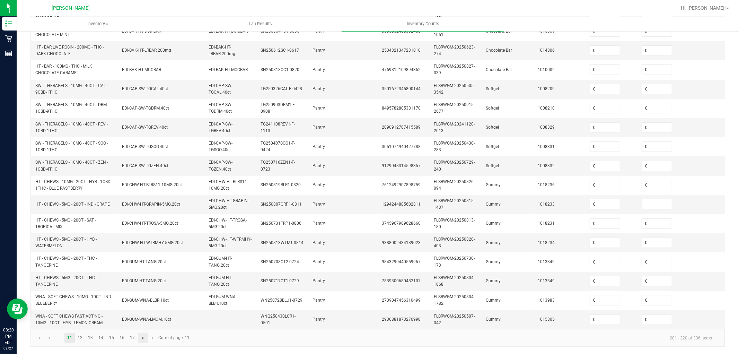
click at [177, 338] on kendo-pager "... 11 12 13 14 15 16 17 201 - 220 of 336 items Current page: 11" at bounding box center [378, 338] width 694 height 18
click at [145, 337] on span "Go to the next page" at bounding box center [143, 338] width 6 height 6
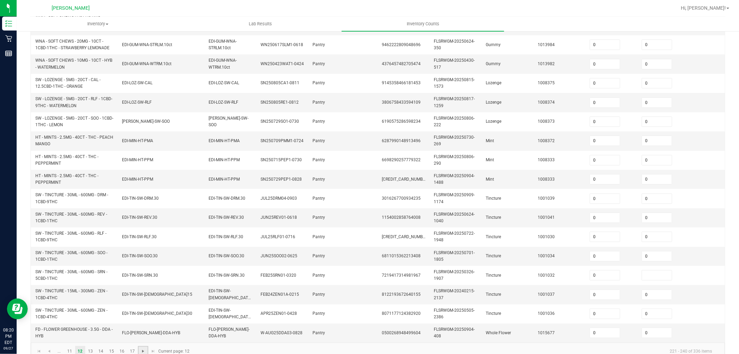
click at [144, 351] on span "Go to the next page" at bounding box center [143, 351] width 6 height 6
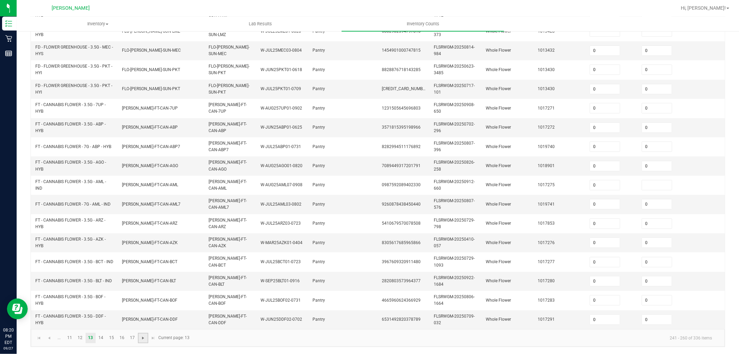
click at [142, 340] on span "Go to the next page" at bounding box center [143, 338] width 6 height 6
drag, startPoint x: 607, startPoint y: 42, endPoint x: 570, endPoint y: 29, distance: 39.1
click at [607, 46] on input at bounding box center [605, 51] width 30 height 10
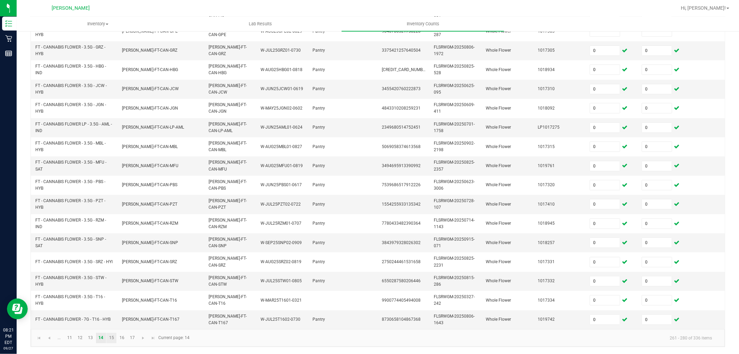
click at [115, 339] on link "15" at bounding box center [111, 337] width 10 height 10
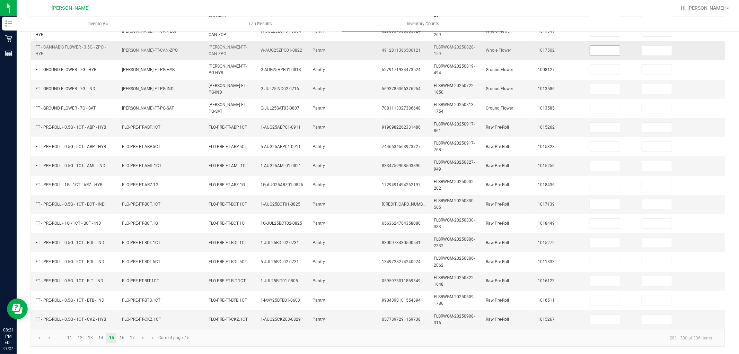
click at [606, 46] on input at bounding box center [605, 51] width 30 height 10
click at [123, 334] on link "16" at bounding box center [122, 337] width 10 height 10
click at [616, 46] on input at bounding box center [605, 51] width 30 height 10
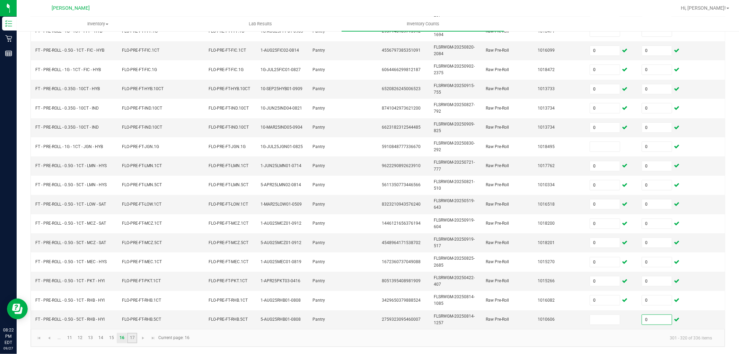
click at [137, 341] on link "17" at bounding box center [132, 337] width 10 height 10
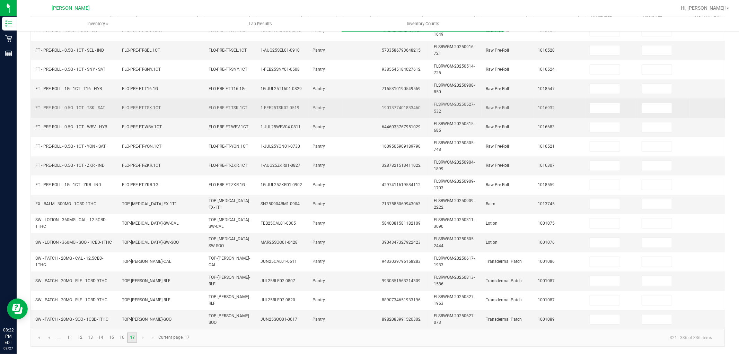
scroll to position [96, 0]
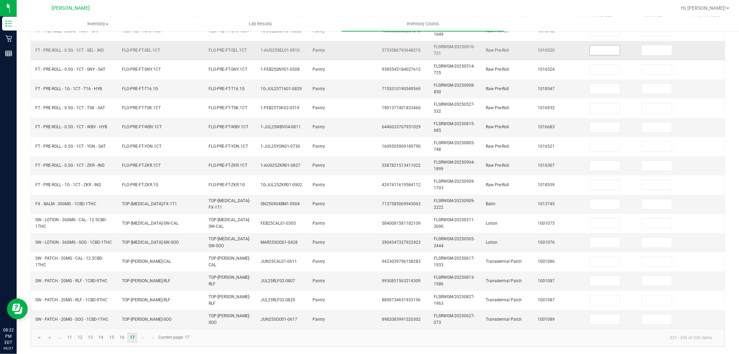
click at [600, 45] on input at bounding box center [605, 50] width 30 height 10
click at [142, 337] on kendo-pager-next-buttons at bounding box center [148, 337] width 20 height 10
drag, startPoint x: 154, startPoint y: 337, endPoint x: 169, endPoint y: 316, distance: 25.6
click at [154, 336] on kendo-pager-next-buttons at bounding box center [148, 337] width 20 height 10
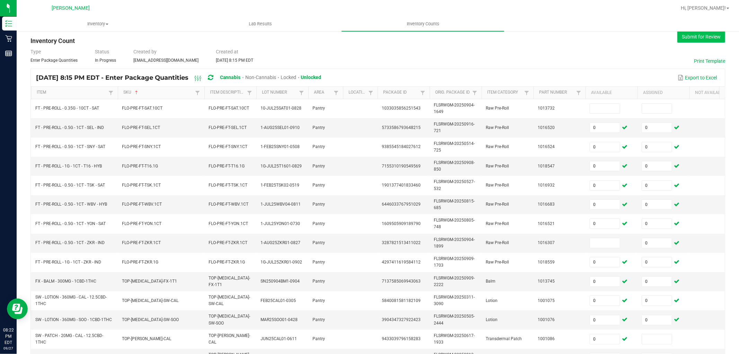
scroll to position [0, 0]
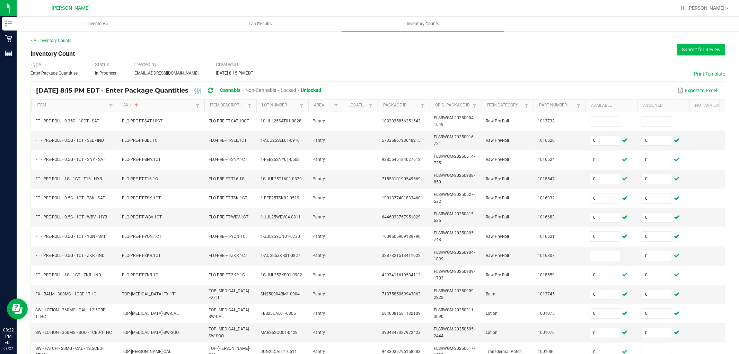
click at [681, 45] on button "Submit for Review" at bounding box center [701, 50] width 48 height 12
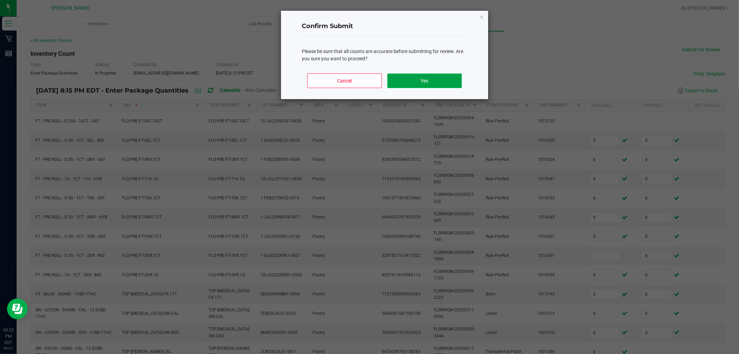
click at [417, 79] on button "Yes" at bounding box center [424, 80] width 74 height 15
